Goal: Task Accomplishment & Management: Manage account settings

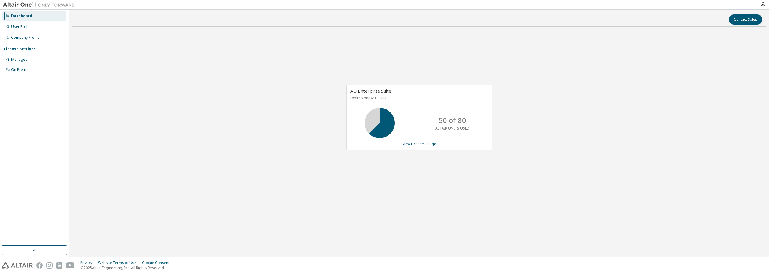
click at [646, 91] on div "AU Enterprise Suite Expires on [DATE] UTC 50 of 80 ALTAIR UNITS USED View Licen…" at bounding box center [419, 121] width 694 height 178
click at [425, 146] on link "View License Usage" at bounding box center [419, 143] width 34 height 5
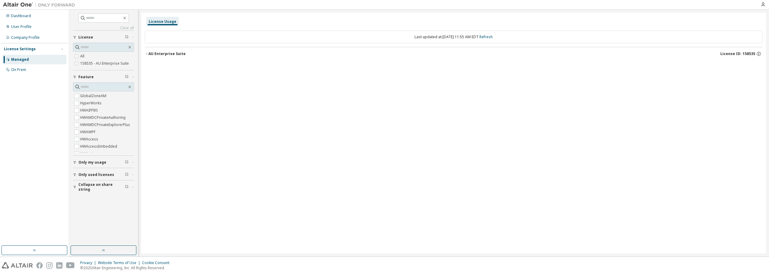
click at [147, 51] on button "AU Enterprise Suite License ID: 158535" at bounding box center [454, 53] width 618 height 13
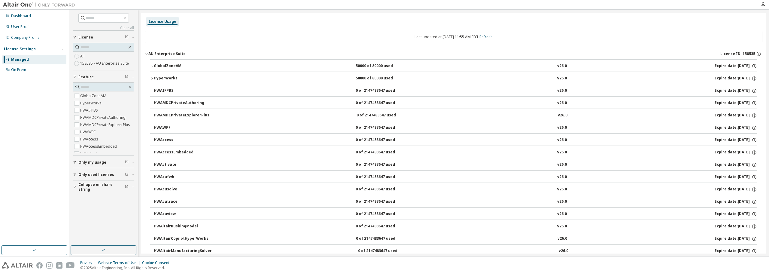
click at [147, 55] on icon "button" at bounding box center [147, 54] width 4 height 4
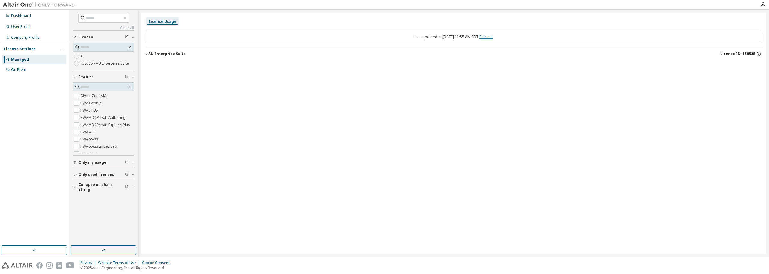
click at [489, 37] on link "Refresh" at bounding box center [485, 36] width 13 height 5
click at [161, 21] on div "License Usage" at bounding box center [163, 21] width 28 height 5
click at [32, 97] on div "Dashboard User Profile Company Profile License Settings Managed On Prem" at bounding box center [34, 128] width 67 height 234
click at [33, 25] on div "User Profile" at bounding box center [34, 27] width 64 height 10
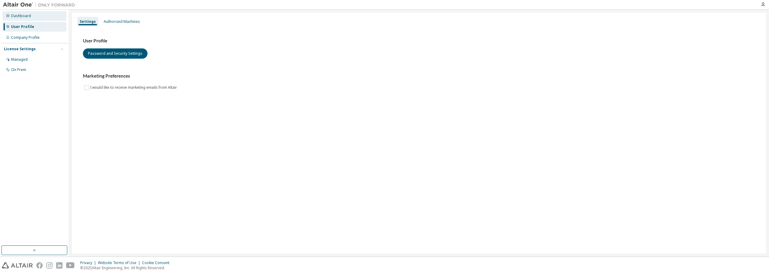
click at [24, 17] on div "Dashboard" at bounding box center [21, 16] width 20 height 5
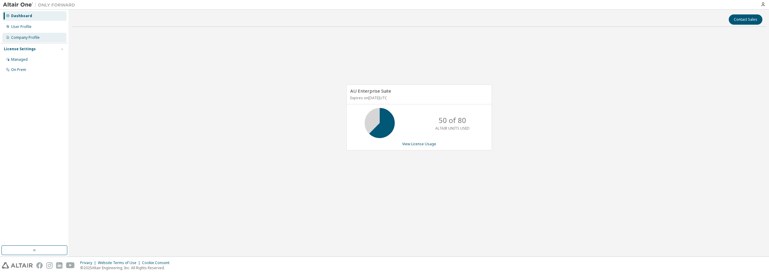
click at [29, 41] on div "Company Profile" at bounding box center [34, 38] width 64 height 10
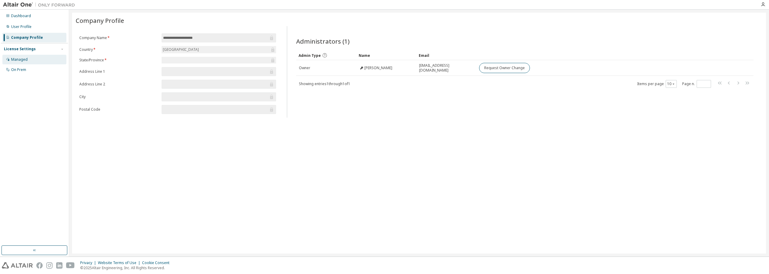
click at [38, 61] on div "Managed" at bounding box center [34, 60] width 64 height 10
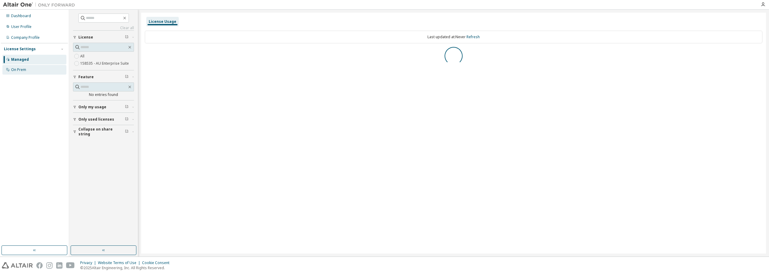
click at [41, 73] on div "On Prem" at bounding box center [34, 70] width 64 height 10
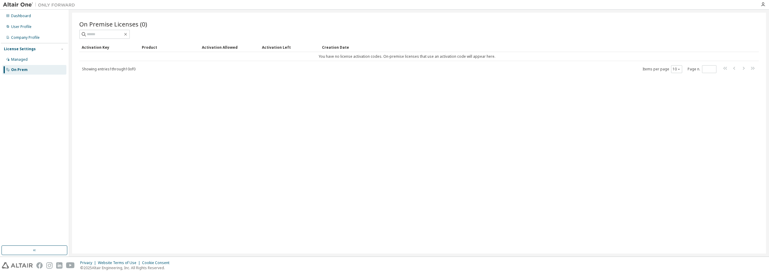
click at [56, 123] on div "Dashboard User Profile Company Profile License Settings Managed On Prem" at bounding box center [34, 128] width 67 height 234
click at [44, 18] on div "Dashboard" at bounding box center [34, 16] width 64 height 10
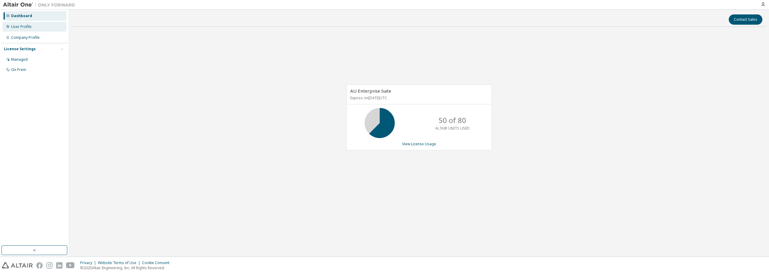
click at [19, 29] on div "User Profile" at bounding box center [34, 27] width 64 height 10
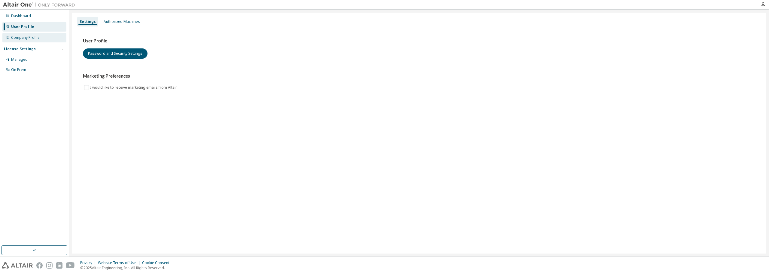
click at [20, 42] on div "Company Profile" at bounding box center [34, 38] width 64 height 10
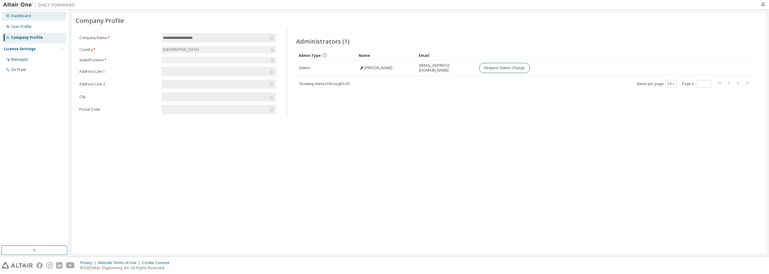
click at [11, 15] on div "Dashboard" at bounding box center [34, 16] width 64 height 10
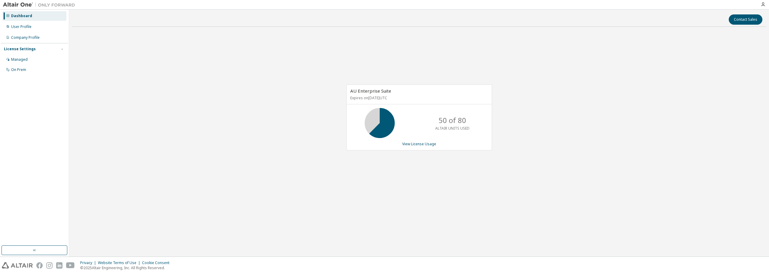
click at [14, 2] on img at bounding box center [40, 5] width 75 height 6
click at [62, 6] on img at bounding box center [40, 5] width 75 height 6
click at [764, 4] on icon "button" at bounding box center [763, 4] width 5 height 5
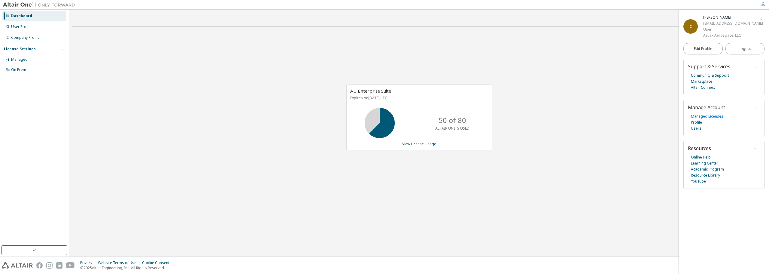
click at [709, 114] on link "Managed Licenses" at bounding box center [707, 116] width 32 height 6
click at [162, 157] on div "AU Enterprise Suite Expires on [DATE] UTC 0 of 80 ALTAIR UNITS USED View Licens…" at bounding box center [419, 121] width 694 height 178
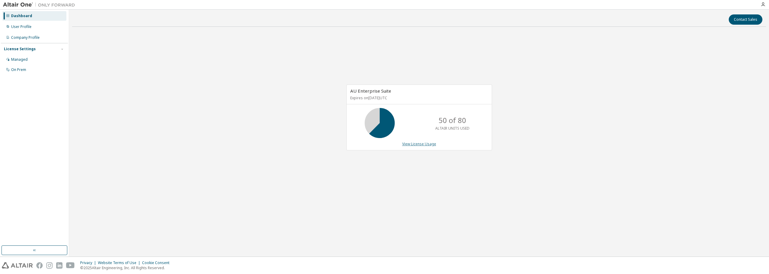
click at [413, 143] on link "View License Usage" at bounding box center [419, 143] width 34 height 5
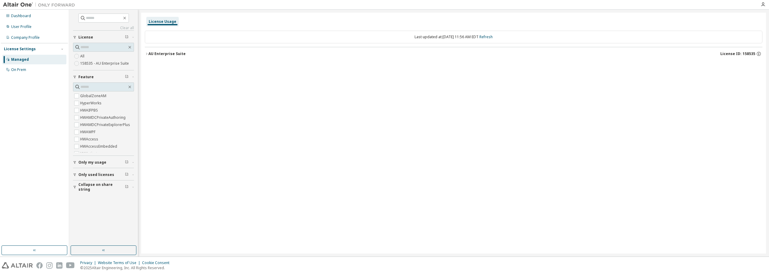
click at [100, 160] on span "Only my usage" at bounding box center [92, 162] width 28 height 5
click at [92, 172] on div "Yes No" at bounding box center [103, 175] width 61 height 14
click at [430, 158] on div "License Usage Last updated at: Tue 2025-10-07 11:56 AM EDT Refresh AU Enterpris…" at bounding box center [453, 133] width 625 height 241
